Goal: Use online tool/utility: Utilize a website feature to perform a specific function

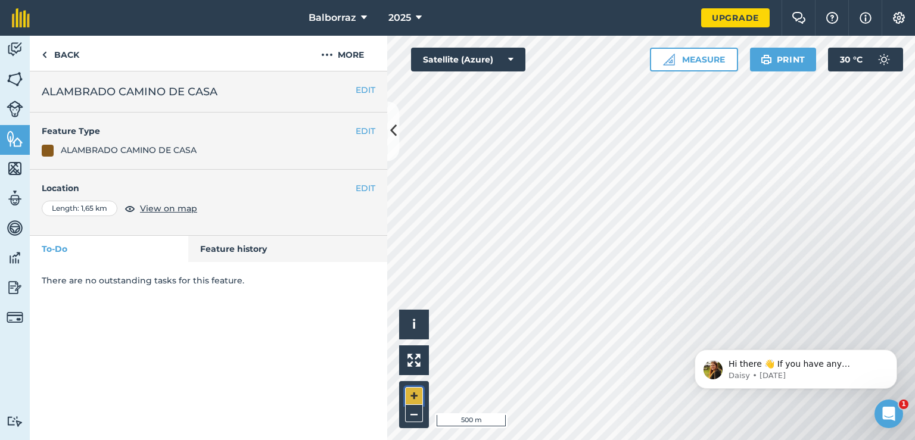
click at [414, 393] on button "+" at bounding box center [414, 396] width 18 height 18
drag, startPoint x: 422, startPoint y: 386, endPoint x: 390, endPoint y: 122, distance: 265.9
click at [390, 122] on button at bounding box center [393, 131] width 12 height 60
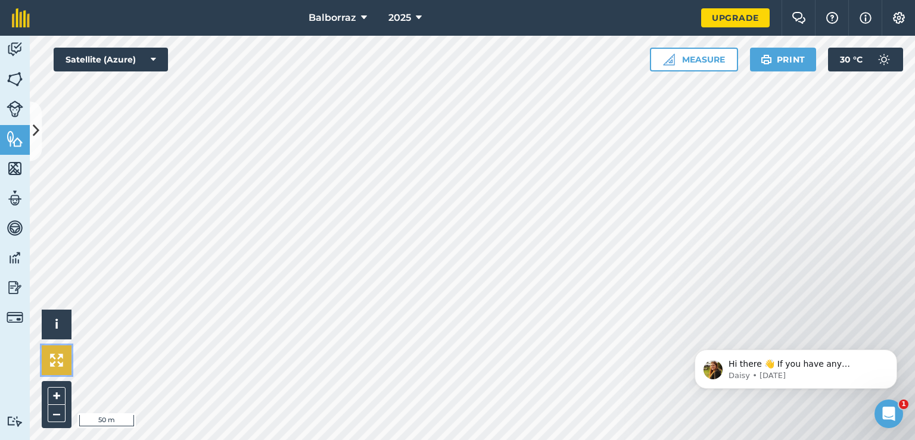
drag, startPoint x: 390, startPoint y: 122, endPoint x: 57, endPoint y: 363, distance: 410.9
click at [57, 363] on img at bounding box center [56, 360] width 13 height 13
click at [50, 389] on button "+" at bounding box center [57, 396] width 18 height 18
drag, startPoint x: 51, startPoint y: 359, endPoint x: 51, endPoint y: 400, distance: 40.5
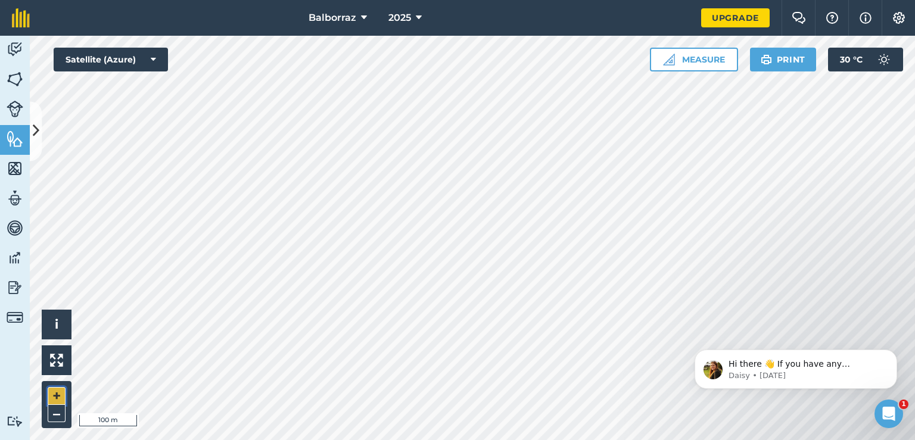
click at [51, 400] on button "+" at bounding box center [57, 396] width 18 height 18
click at [48, 419] on button "–" at bounding box center [57, 413] width 18 height 17
click at [54, 392] on button "+" at bounding box center [57, 396] width 18 height 18
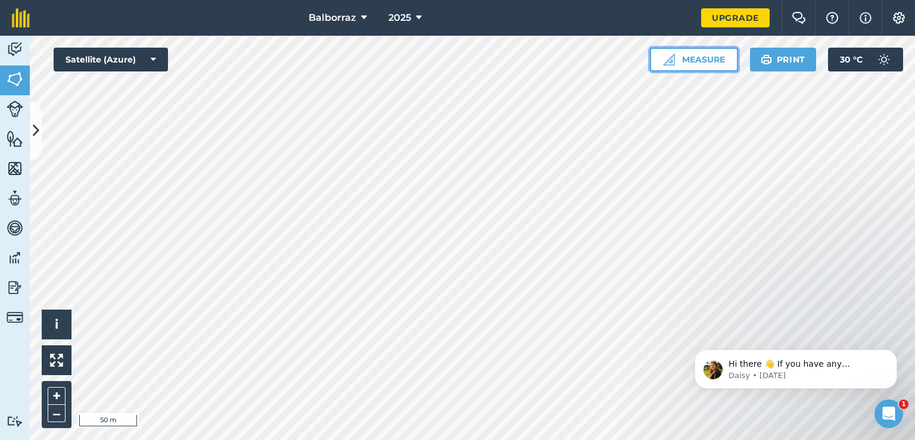
click at [686, 66] on button "Measure" at bounding box center [694, 60] width 88 height 24
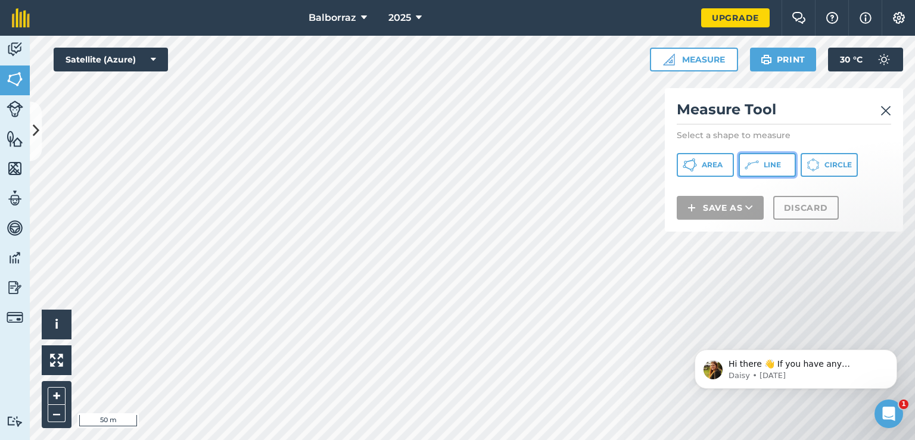
click at [768, 170] on button "Line" at bounding box center [767, 165] width 57 height 24
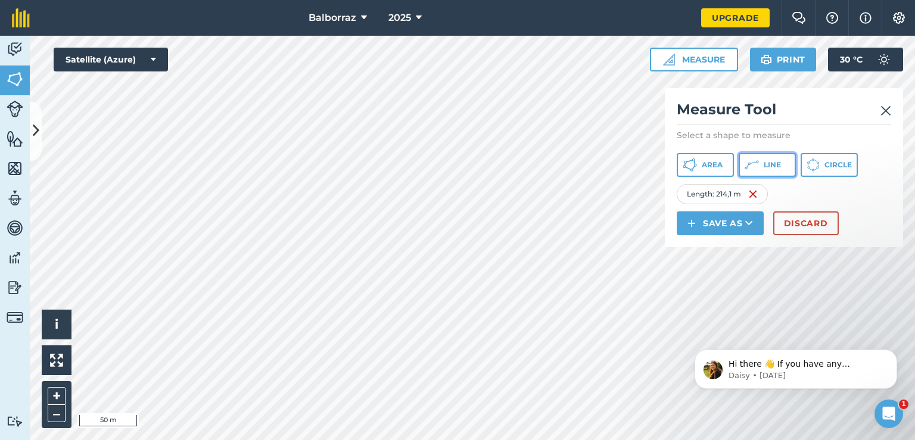
click at [770, 166] on span "Line" at bounding box center [772, 165] width 17 height 10
click at [845, 190] on img at bounding box center [844, 194] width 10 height 14
click at [51, 410] on button "–" at bounding box center [57, 413] width 18 height 17
click at [62, 392] on button "+" at bounding box center [57, 396] width 18 height 18
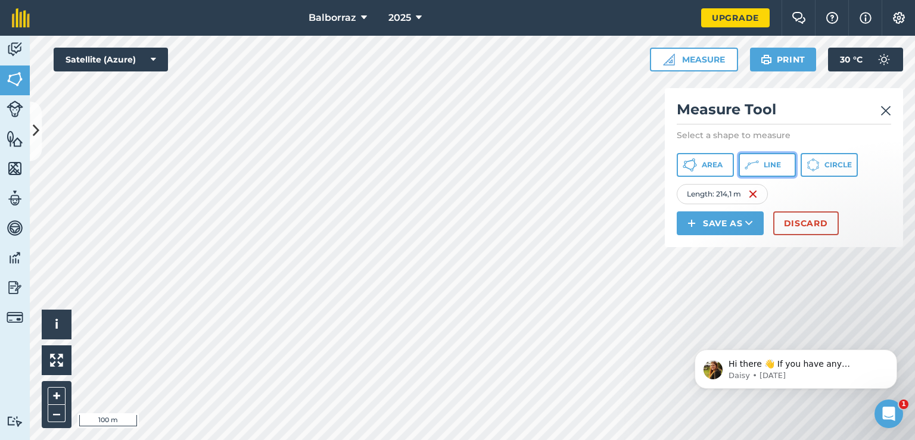
click at [779, 159] on button "Line" at bounding box center [767, 165] width 57 height 24
click at [846, 192] on img at bounding box center [842, 194] width 10 height 14
click at [759, 169] on button "Line" at bounding box center [767, 165] width 57 height 24
click at [769, 166] on button "Line" at bounding box center [767, 165] width 57 height 24
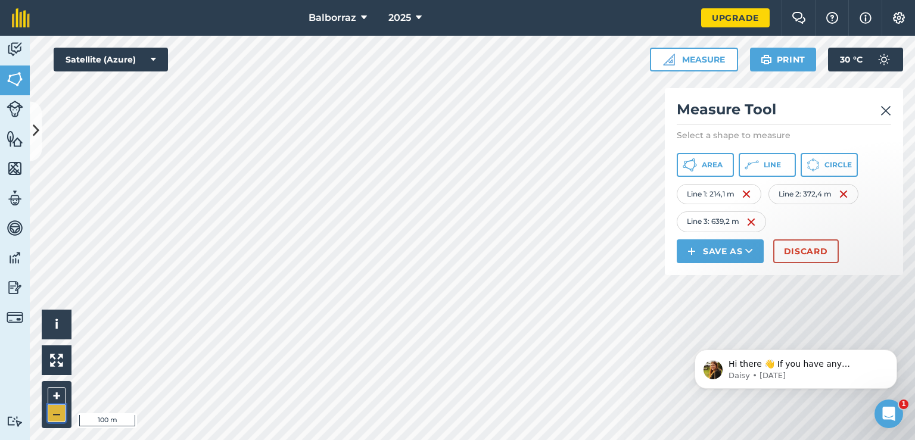
click at [54, 412] on button "–" at bounding box center [57, 413] width 18 height 17
click at [60, 399] on button "+" at bounding box center [57, 396] width 18 height 18
click at [60, 394] on button "+" at bounding box center [57, 396] width 18 height 18
click at [782, 168] on button "Line" at bounding box center [767, 165] width 57 height 24
click at [765, 159] on button "Line" at bounding box center [767, 165] width 57 height 24
